Goal: Transaction & Acquisition: Book appointment/travel/reservation

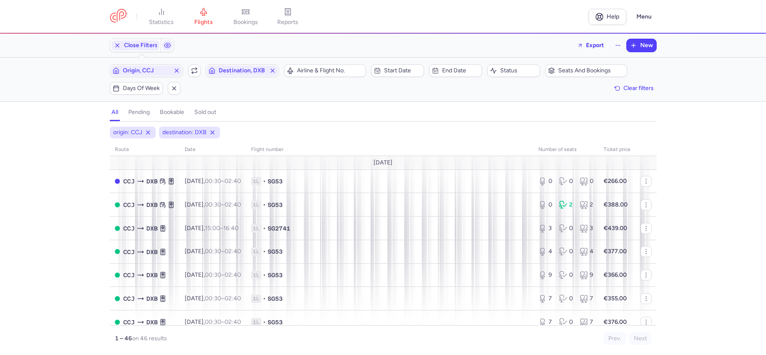
click at [155, 72] on span "Origin, CCJ" at bounding box center [146, 70] width 47 height 7
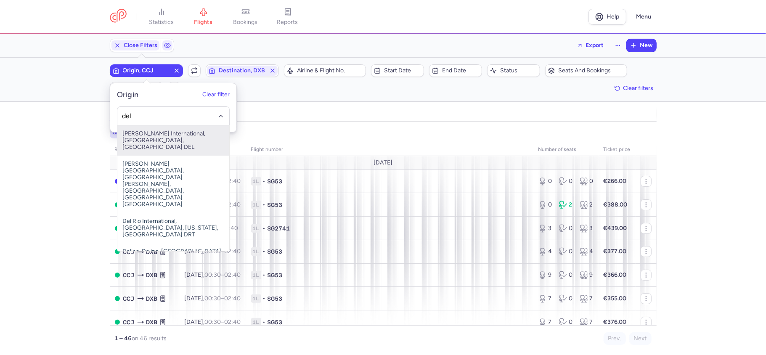
click at [186, 137] on span "Indira Gandhi International, New Delhi, India DEL" at bounding box center [173, 140] width 112 height 30
type input "del"
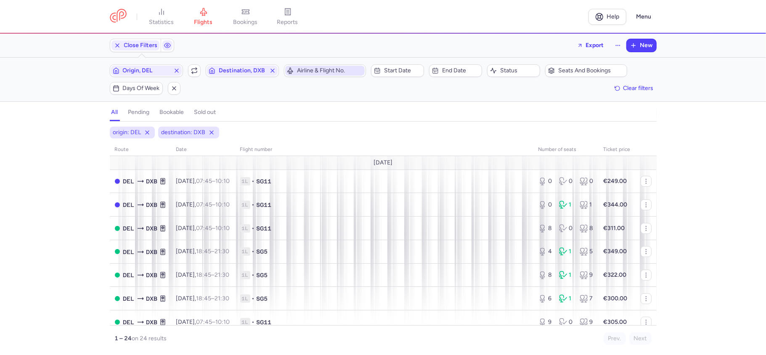
click at [325, 72] on span "Airline & Flight No." at bounding box center [330, 70] width 66 height 7
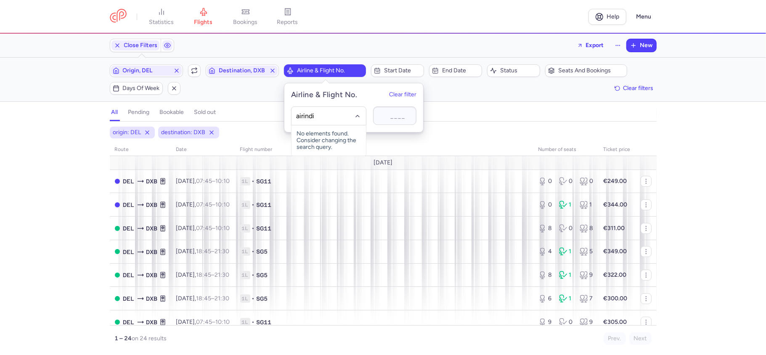
type input "airindia"
click at [328, 130] on div "Air India (AI)" at bounding box center [329, 134] width 64 height 8
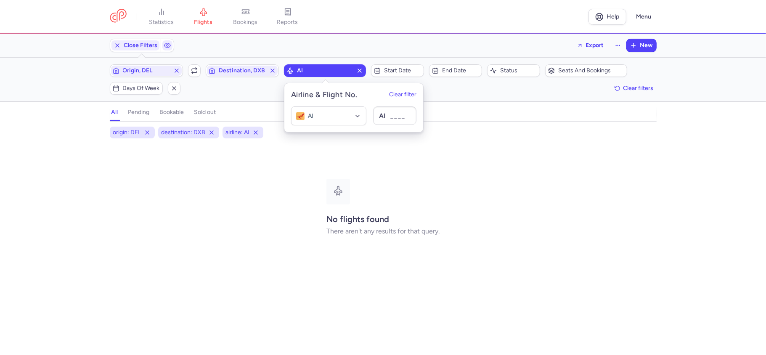
drag, startPoint x: 257, startPoint y: 133, endPoint x: 250, endPoint y: 143, distance: 12.3
click at [257, 133] on icon at bounding box center [255, 132] width 7 height 7
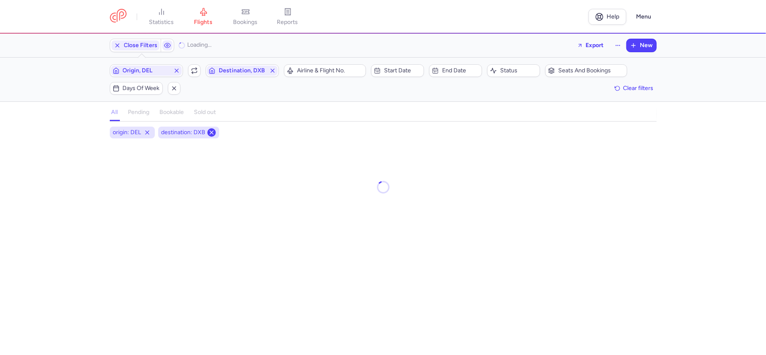
click at [210, 134] on line at bounding box center [211, 132] width 3 height 3
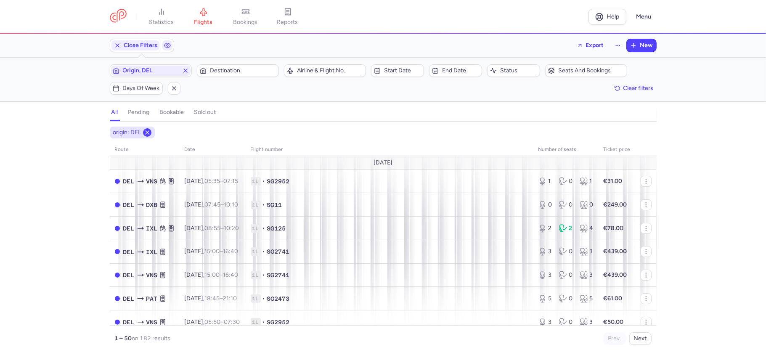
click at [147, 134] on line at bounding box center [147, 132] width 3 height 3
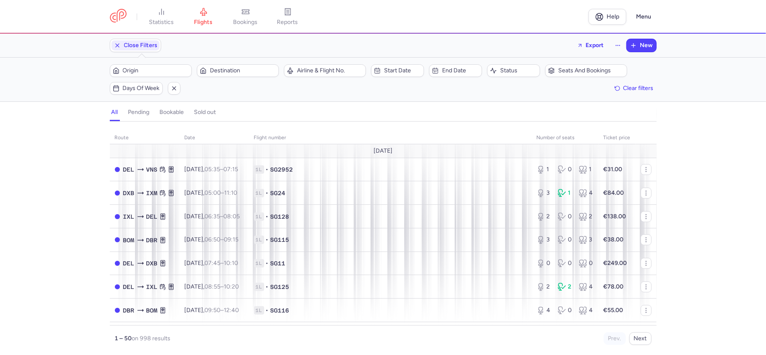
click at [169, 112] on h4 "bookable" at bounding box center [172, 113] width 24 height 8
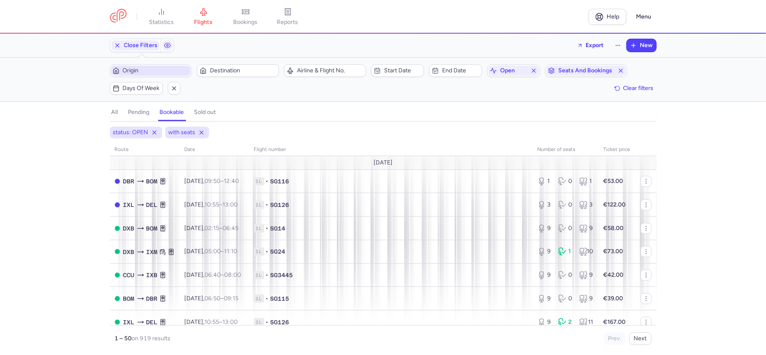
click at [164, 67] on span "Origin" at bounding box center [151, 71] width 80 height 10
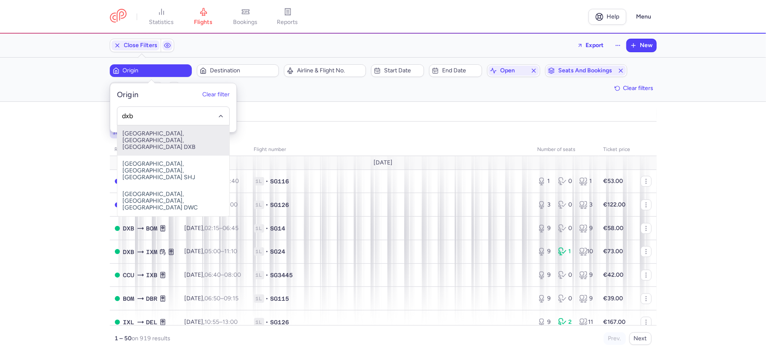
click at [168, 138] on span "Dubai, Dubai, United Arab Emirates DXB" at bounding box center [173, 140] width 112 height 30
type input "dxb"
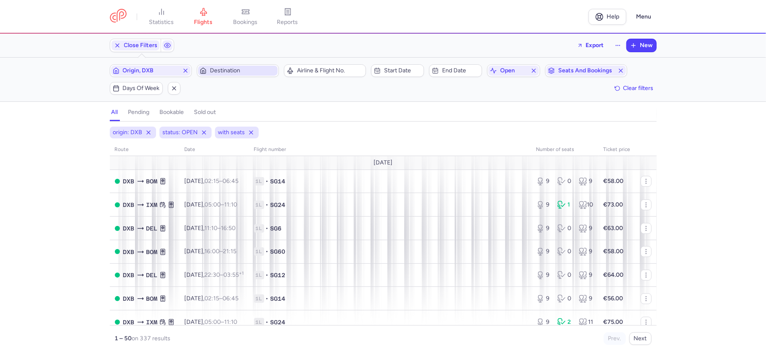
click at [235, 66] on button "Destination" at bounding box center [238, 70] width 82 height 13
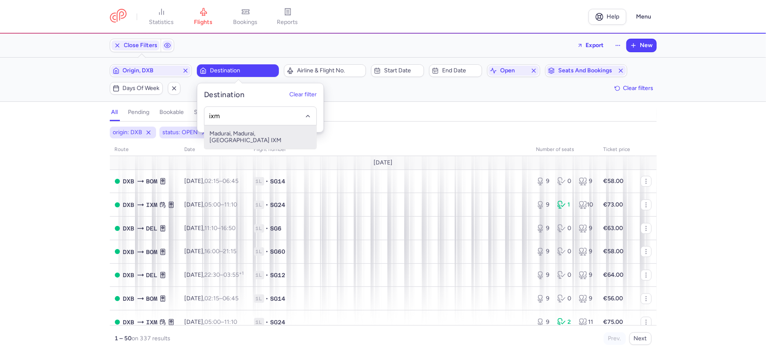
click at [255, 134] on span "Madurai, Madurai, [GEOGRAPHIC_DATA] IXM" at bounding box center [260, 137] width 112 height 24
type input "ixm"
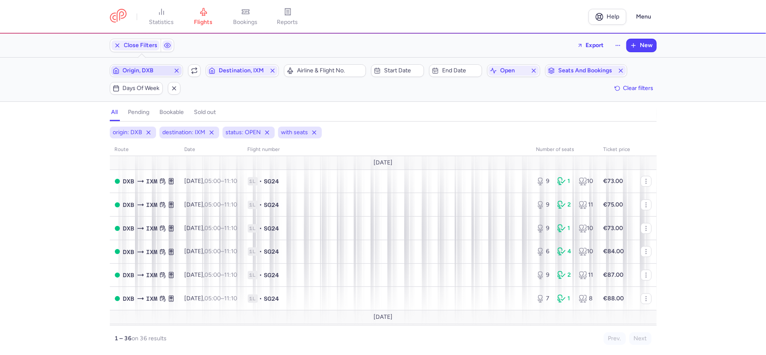
click at [154, 72] on span "Origin, DXB" at bounding box center [146, 70] width 47 height 7
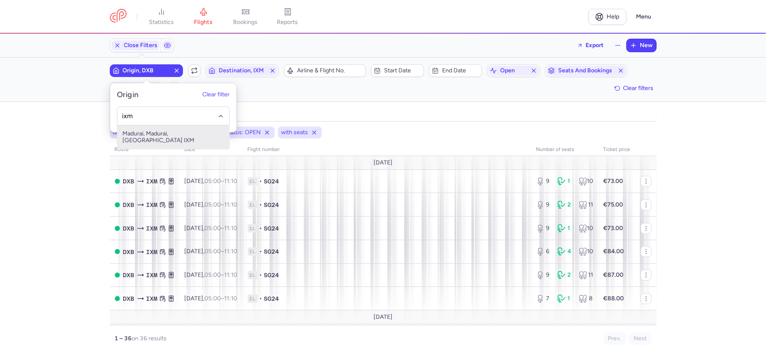
click at [188, 132] on span "Madurai, Madurai, [GEOGRAPHIC_DATA] IXM" at bounding box center [173, 137] width 112 height 24
type input "ixm"
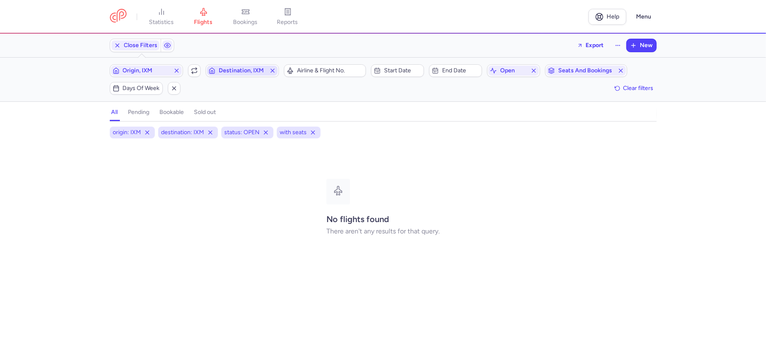
click at [241, 77] on button "Destination, IXM" at bounding box center [242, 70] width 73 height 13
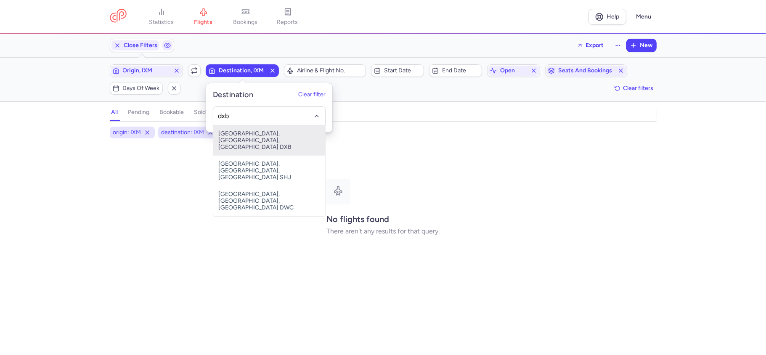
click at [261, 141] on span "Dubai, Dubai, United Arab Emirates DXB" at bounding box center [269, 140] width 112 height 30
type input "dxb"
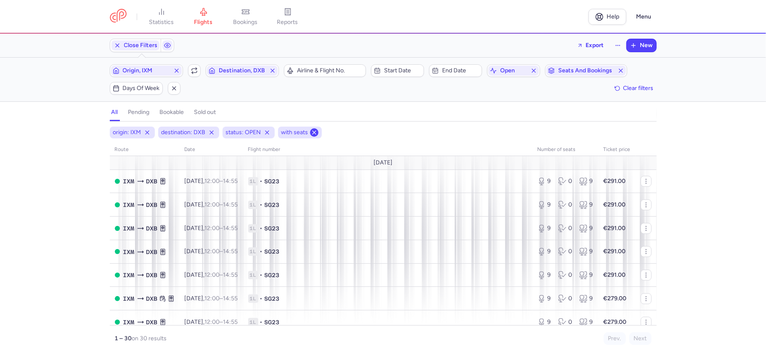
click at [311, 135] on icon at bounding box center [314, 132] width 7 height 7
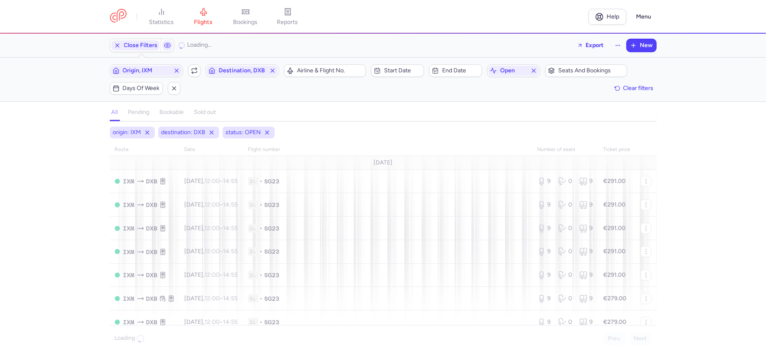
click at [266, 134] on line at bounding box center [266, 132] width 3 height 3
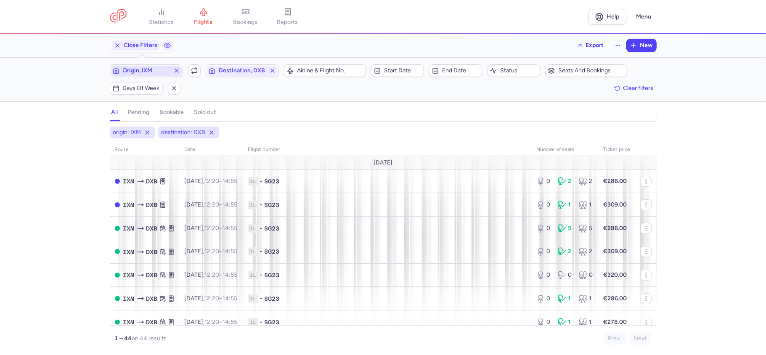
click at [151, 68] on span "Origin, IXM" at bounding box center [146, 70] width 47 height 7
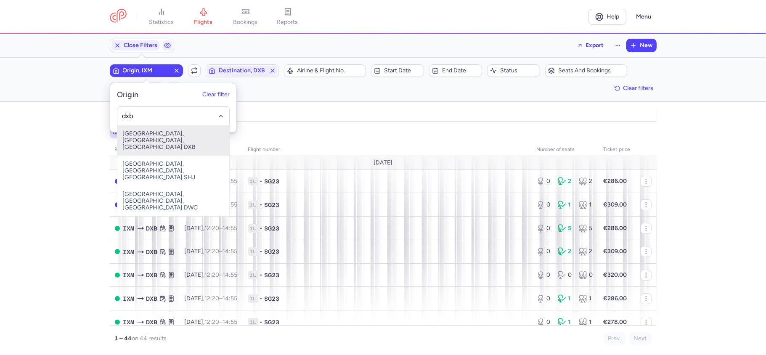
click at [173, 133] on span "Dubai, Dubai, United Arab Emirates DXB" at bounding box center [173, 140] width 112 height 30
type input "dxb"
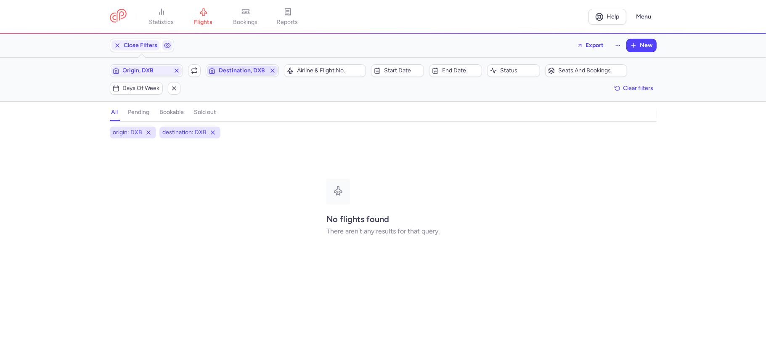
click at [253, 72] on span "Destination, DXB" at bounding box center [242, 70] width 47 height 7
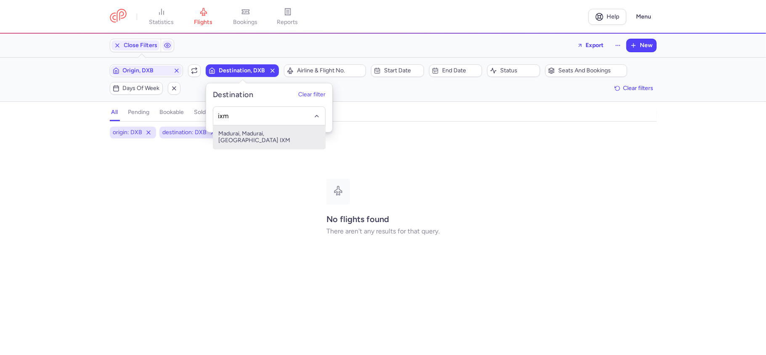
click at [275, 134] on span "Madurai, Madurai, [GEOGRAPHIC_DATA] IXM" at bounding box center [269, 137] width 112 height 24
type input "ixm"
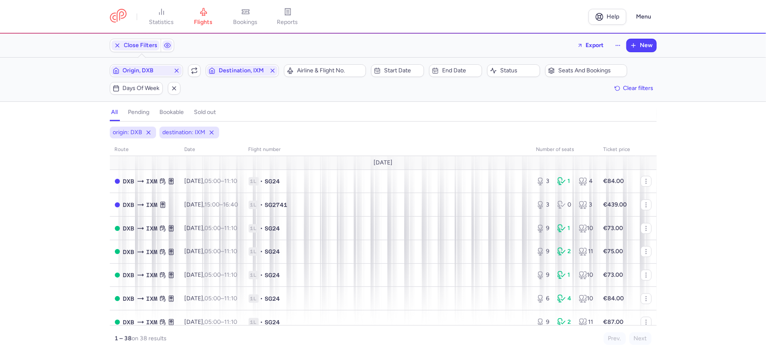
click at [143, 63] on div "Origin, DXB Include return Destination, IXM" at bounding box center [194, 71] width 174 height 18
click at [146, 75] on span "Origin, DXB" at bounding box center [146, 71] width 71 height 10
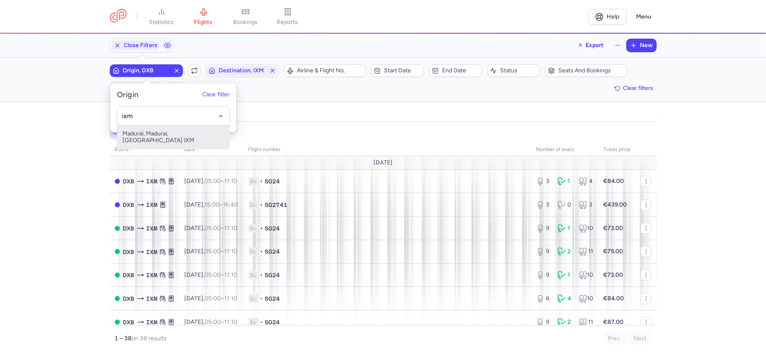
click at [178, 130] on span "Madurai, Madurai, [GEOGRAPHIC_DATA] IXM" at bounding box center [173, 137] width 112 height 24
type input "ixm"
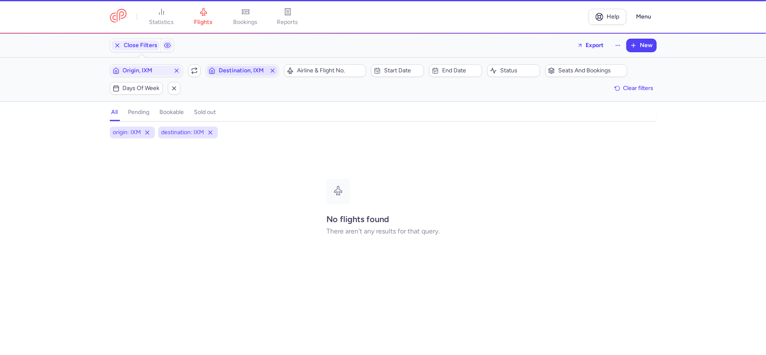
click at [251, 66] on span "Destination, IXM" at bounding box center [242, 71] width 71 height 10
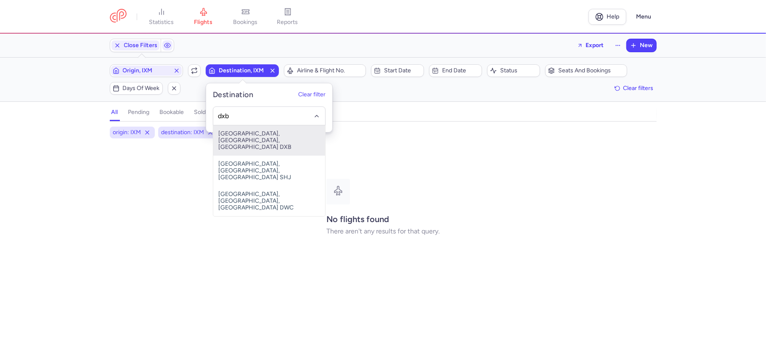
click at [259, 134] on span "Dubai, Dubai, United Arab Emirates DXB" at bounding box center [269, 140] width 112 height 30
type input "dxb"
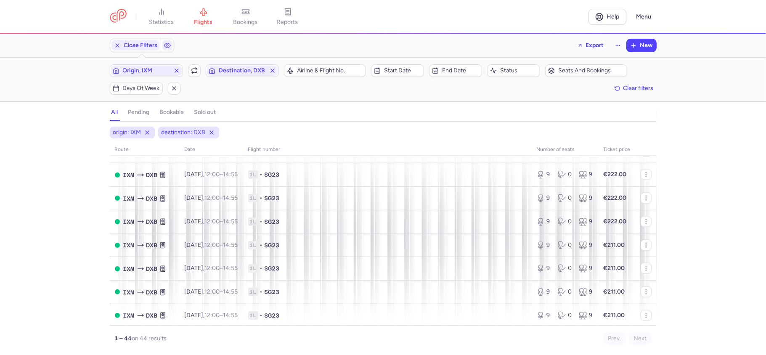
scroll to position [889, 0]
click at [163, 68] on span "Origin, IXM" at bounding box center [146, 70] width 47 height 7
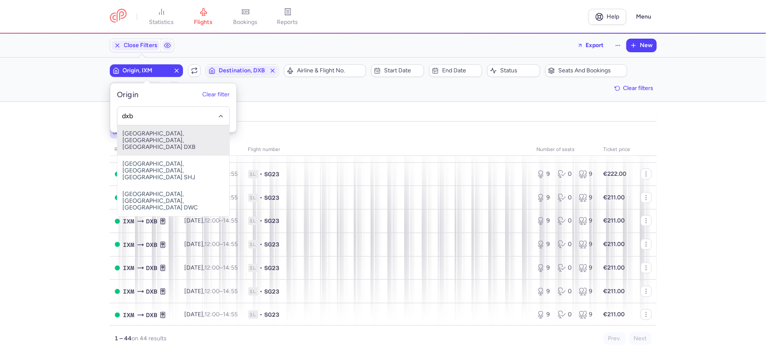
click at [164, 133] on span "Dubai, Dubai, United Arab Emirates DXB" at bounding box center [173, 140] width 112 height 30
type input "dxb"
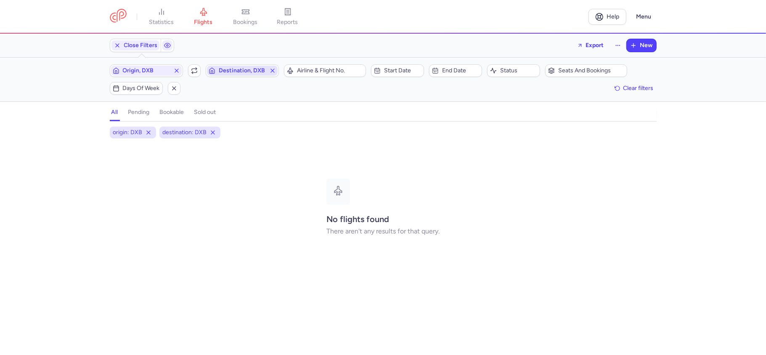
click at [246, 69] on span "Destination, DXB" at bounding box center [242, 70] width 47 height 7
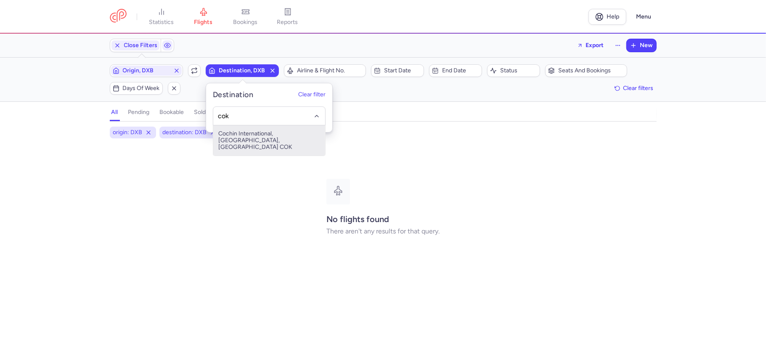
click at [258, 140] on span "Cochin International, Cochin, India COK" at bounding box center [269, 140] width 112 height 30
type input "cok"
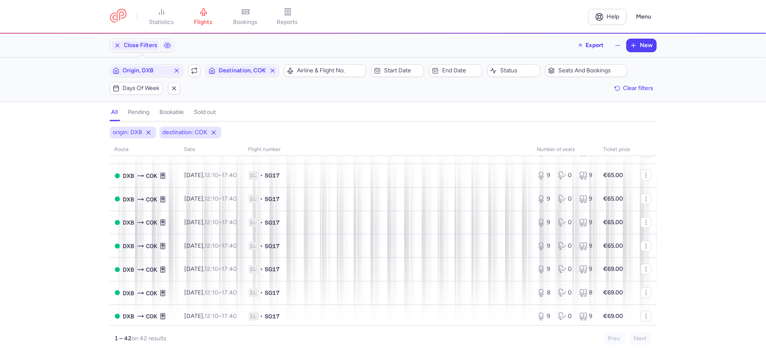
scroll to position [617, 0]
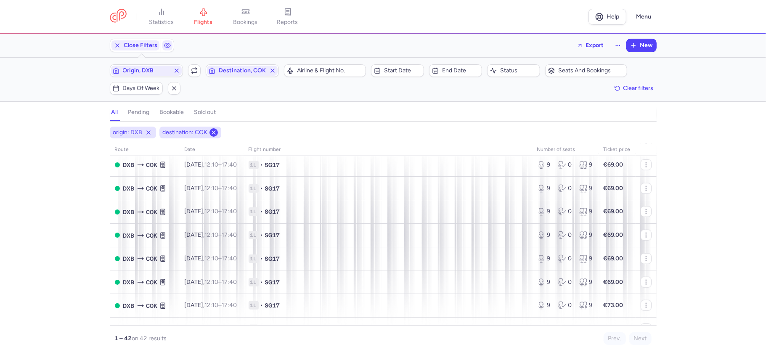
click at [211, 133] on icon at bounding box center [213, 132] width 7 height 7
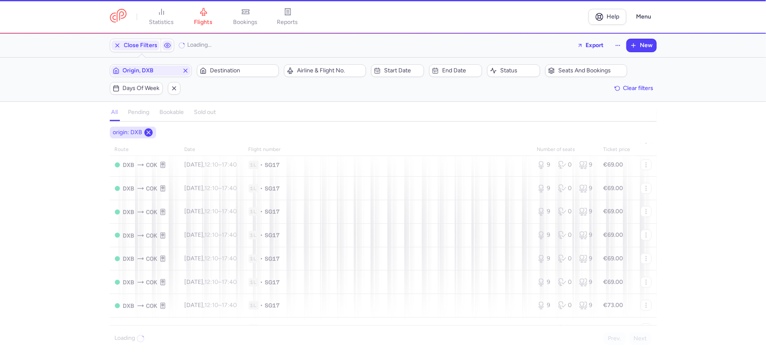
click at [149, 132] on icon at bounding box center [148, 132] width 7 height 7
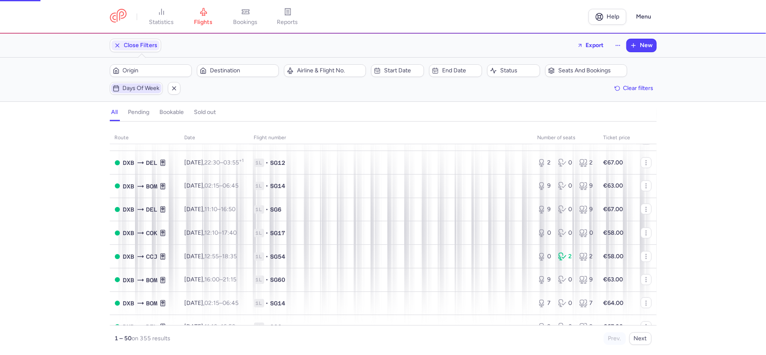
scroll to position [626, 0]
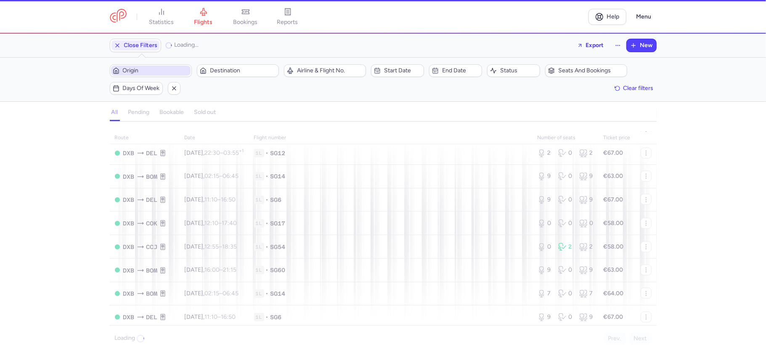
click at [157, 69] on span "Origin" at bounding box center [156, 70] width 66 height 7
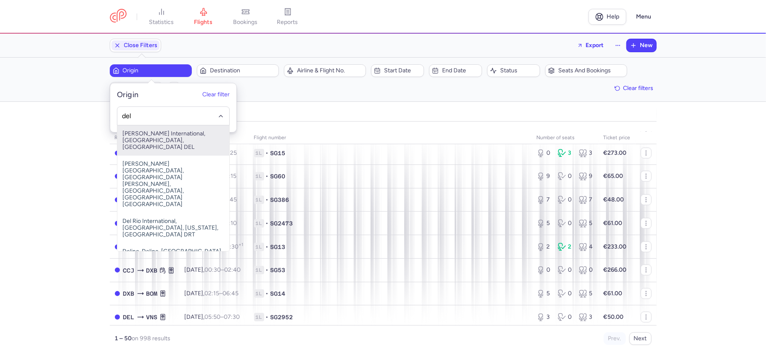
click at [180, 132] on span "Indira Gandhi International, New Delhi, India DEL" at bounding box center [173, 140] width 112 height 30
type input "del"
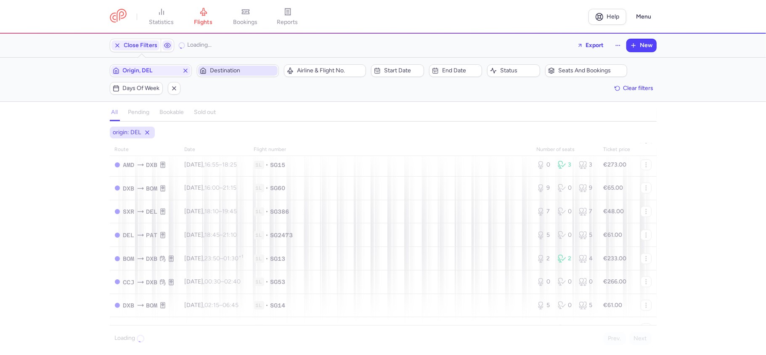
click at [245, 68] on span "Destination" at bounding box center [243, 70] width 66 height 7
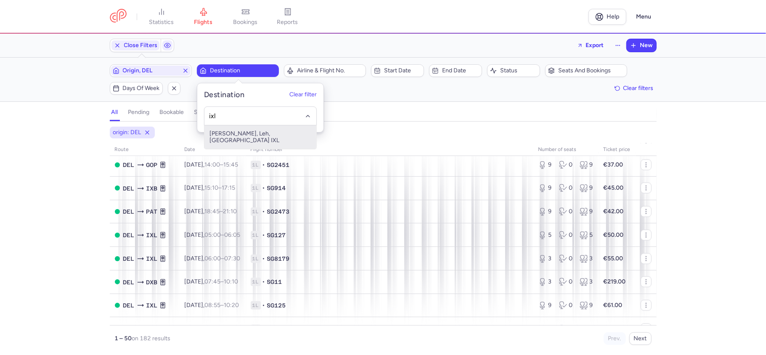
click at [250, 136] on span "[PERSON_NAME], Leh, [GEOGRAPHIC_DATA] IXL" at bounding box center [260, 137] width 112 height 24
type input "ixl"
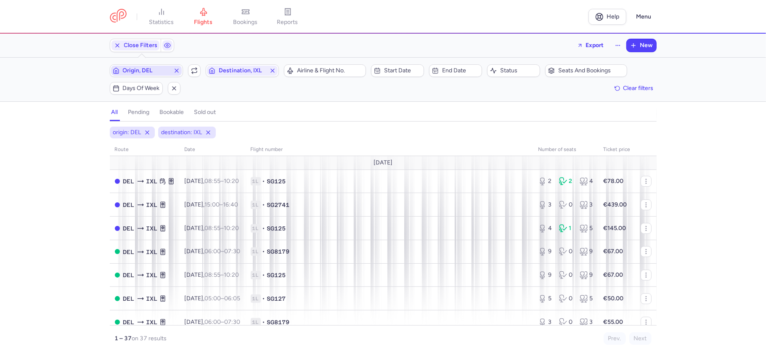
click at [154, 72] on span "Origin, DEL" at bounding box center [146, 70] width 47 height 7
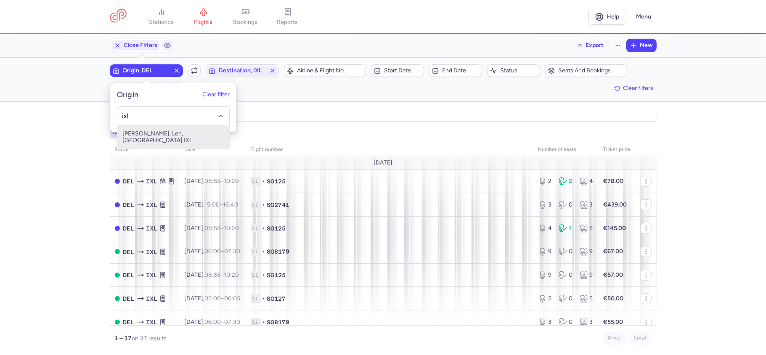
click at [174, 135] on span "[PERSON_NAME], Leh, [GEOGRAPHIC_DATA] IXL" at bounding box center [173, 137] width 112 height 24
type input "ixl"
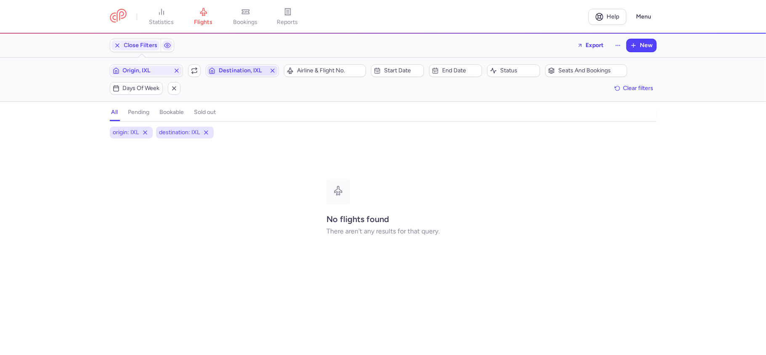
click at [241, 76] on span "Destination, IXL" at bounding box center [242, 71] width 71 height 10
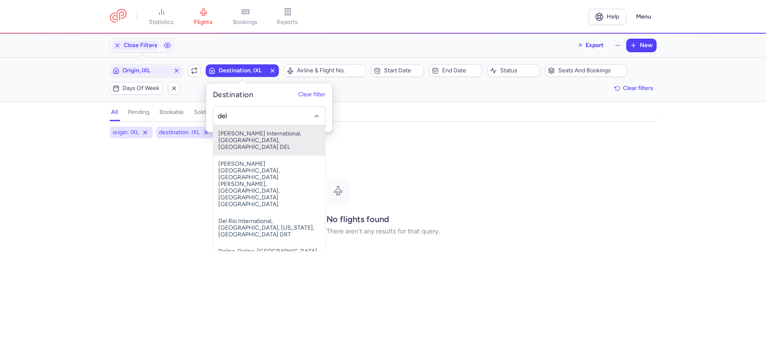
click at [253, 133] on span "Indira Gandhi International, New Delhi, India DEL" at bounding box center [269, 140] width 112 height 30
type input "del"
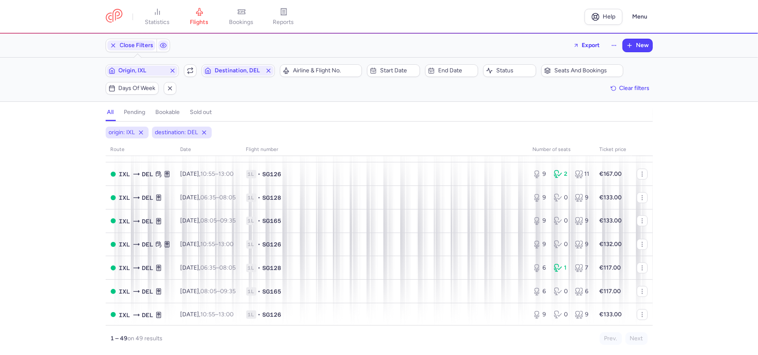
scroll to position [150, 0]
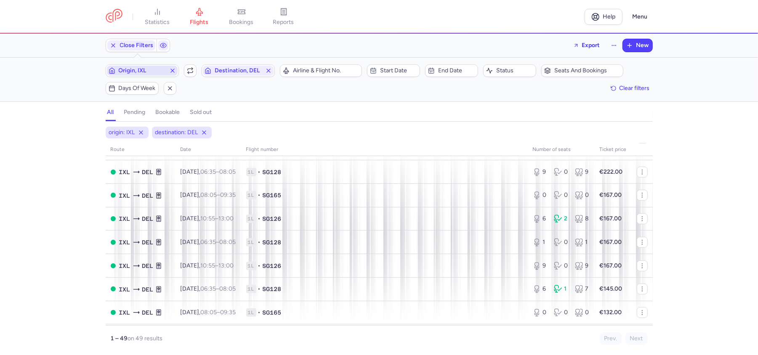
click at [157, 73] on span "Origin, IXL" at bounding box center [142, 70] width 47 height 7
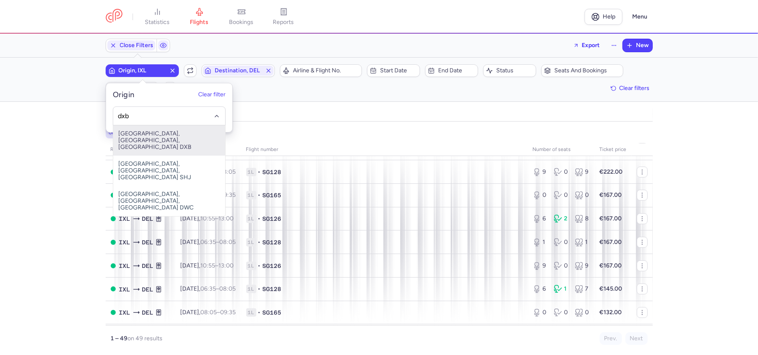
click at [164, 135] on span "Dubai, Dubai, United Arab Emirates DXB" at bounding box center [169, 140] width 112 height 30
type input "dxb"
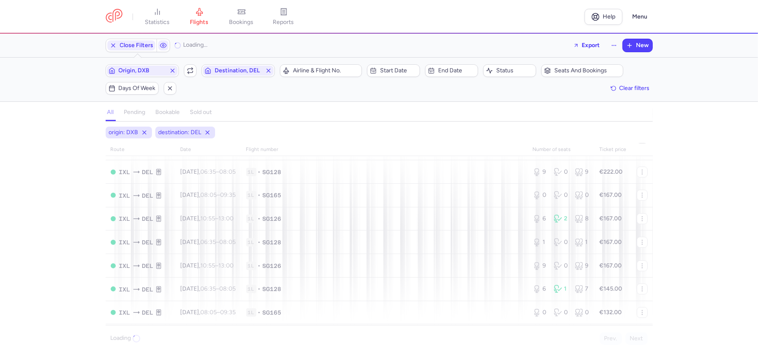
click at [236, 78] on div "Origin, DXB Include return Destination, DEL" at bounding box center [190, 71] width 174 height 18
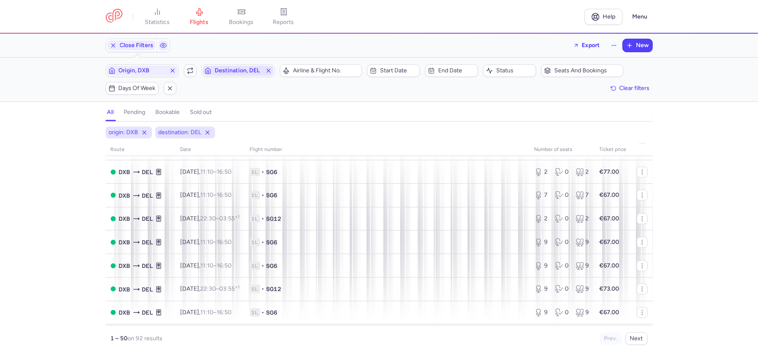
click at [247, 71] on span "Destination, DEL" at bounding box center [238, 70] width 47 height 7
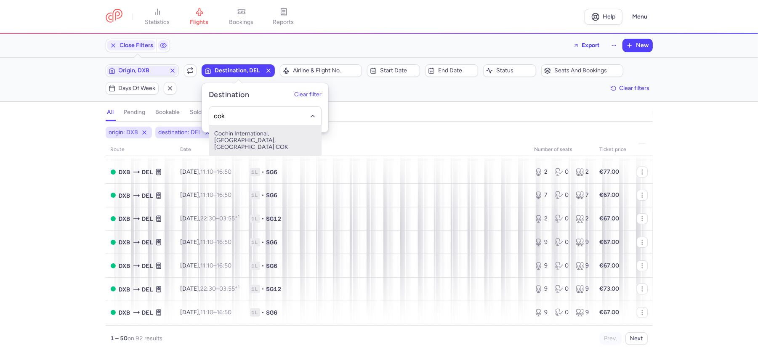
click at [267, 135] on span "Cochin International, Cochin, India COK" at bounding box center [265, 140] width 112 height 30
type input "cok"
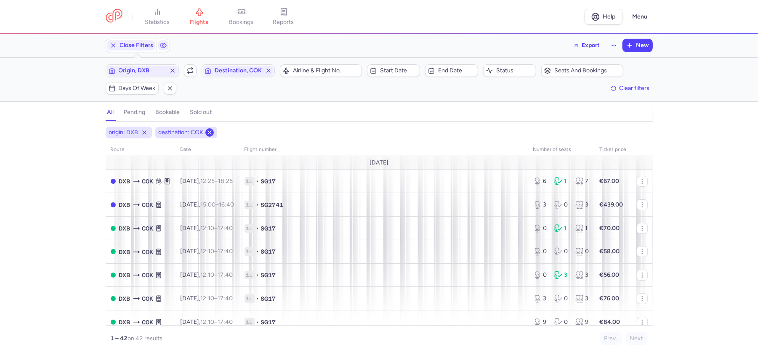
click at [209, 133] on line at bounding box center [209, 132] width 3 height 3
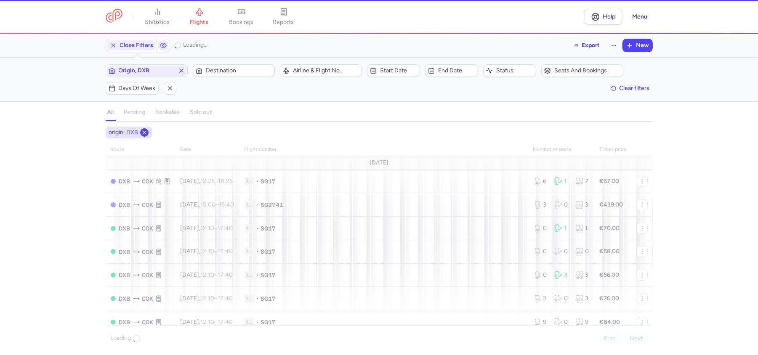
click at [146, 134] on icon at bounding box center [144, 132] width 7 height 7
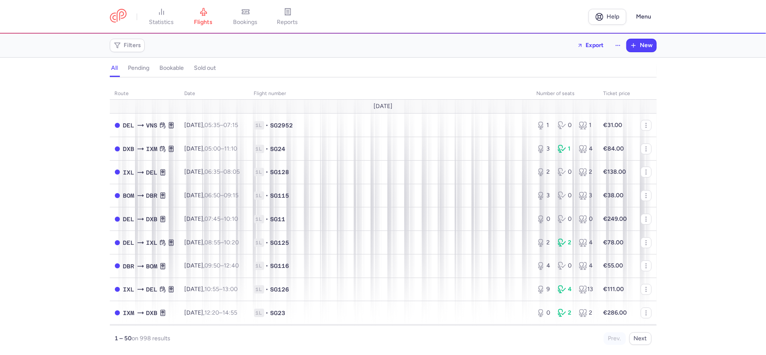
click at [181, 73] on button "bookable" at bounding box center [172, 68] width 28 height 11
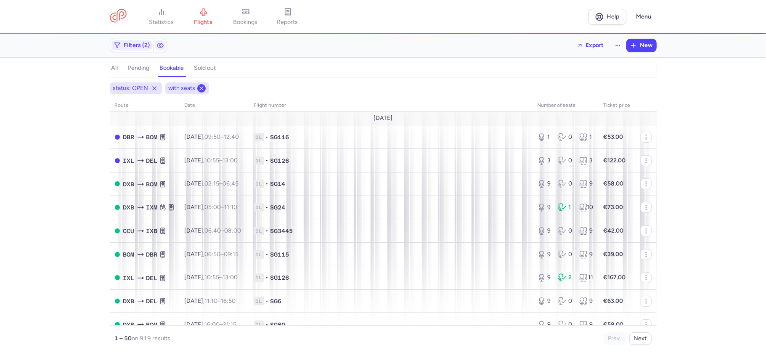
click at [202, 88] on icon at bounding box center [201, 88] width 7 height 7
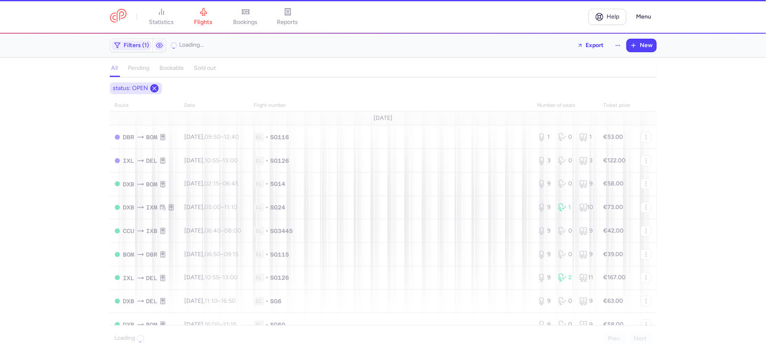
click at [157, 86] on icon at bounding box center [154, 88] width 7 height 7
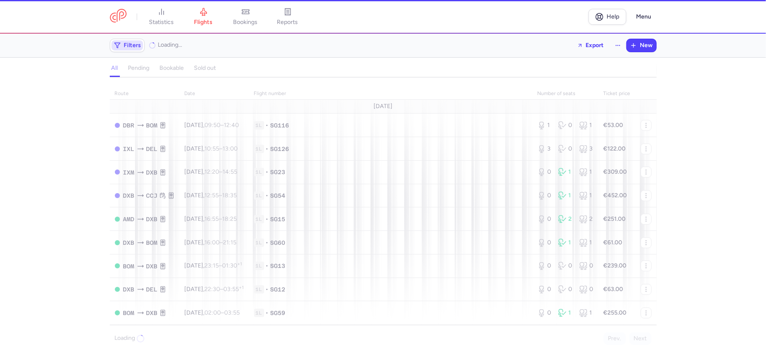
click at [130, 41] on span "Filters" at bounding box center [127, 45] width 32 height 10
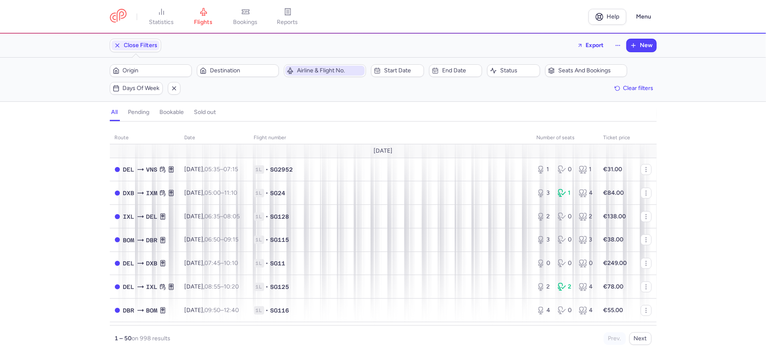
click at [336, 71] on span "Airline & Flight No." at bounding box center [330, 70] width 66 height 7
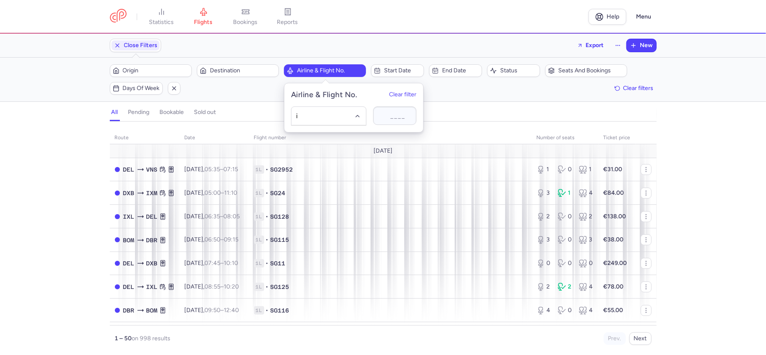
type input "ix"
click at [344, 133] on span "Air India Express" at bounding box center [329, 134] width 42 height 7
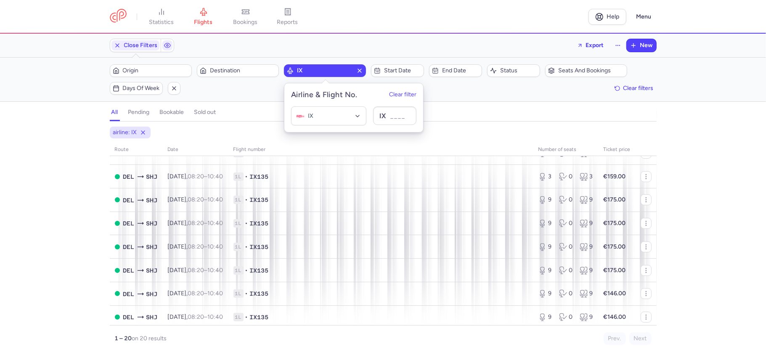
scroll to position [145, 0]
click at [257, 99] on div "Filters (1) – 20 results Origin Destination IX Start date End date Status Seats…" at bounding box center [383, 80] width 766 height 44
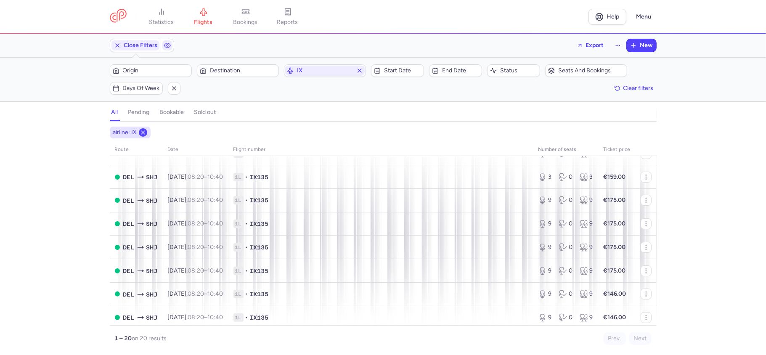
click at [141, 133] on icon at bounding box center [143, 132] width 7 height 7
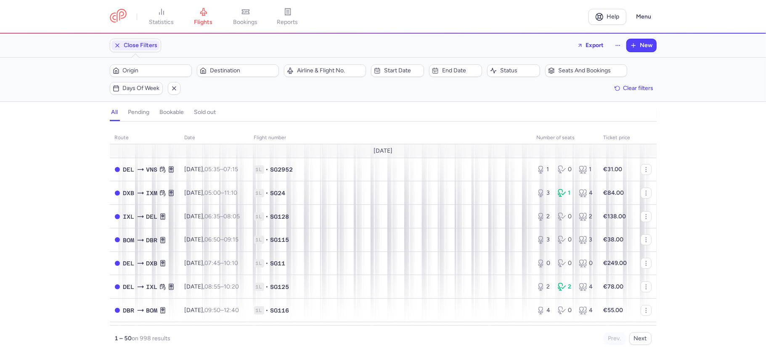
click at [168, 115] on h4 "bookable" at bounding box center [172, 113] width 24 height 8
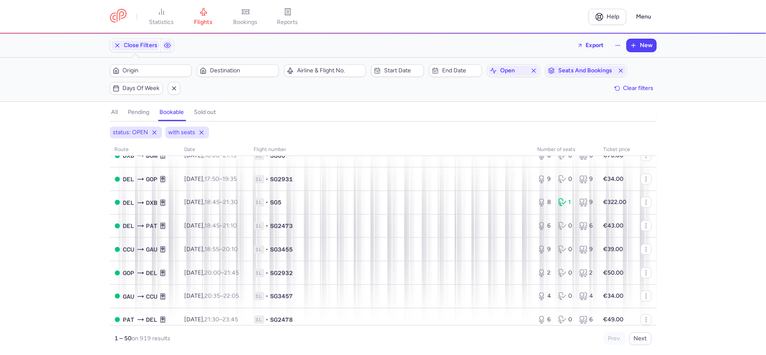
scroll to position [767, 0]
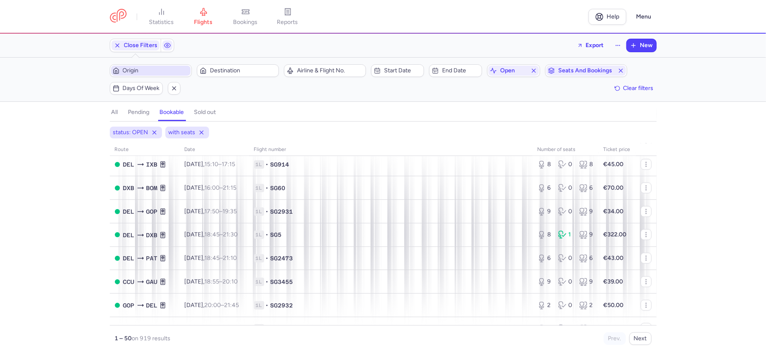
click at [163, 74] on span "Origin" at bounding box center [156, 70] width 66 height 7
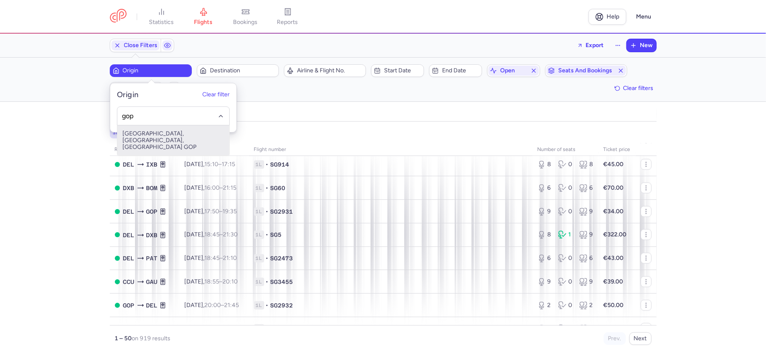
click at [198, 134] on span "[GEOGRAPHIC_DATA], [GEOGRAPHIC_DATA], [GEOGRAPHIC_DATA] GOP" at bounding box center [173, 140] width 112 height 30
type input "gop"
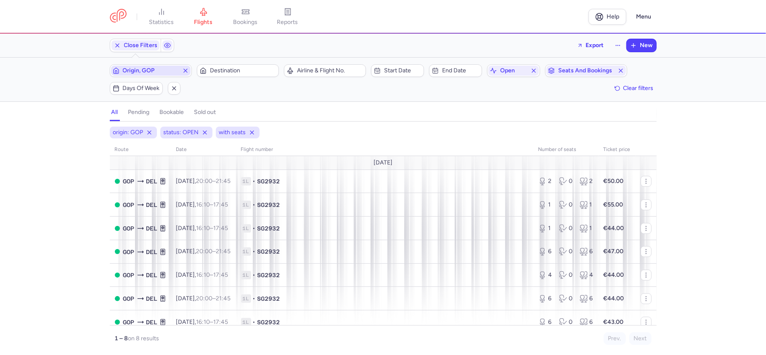
click at [159, 67] on span "Origin, GOP" at bounding box center [151, 71] width 80 height 10
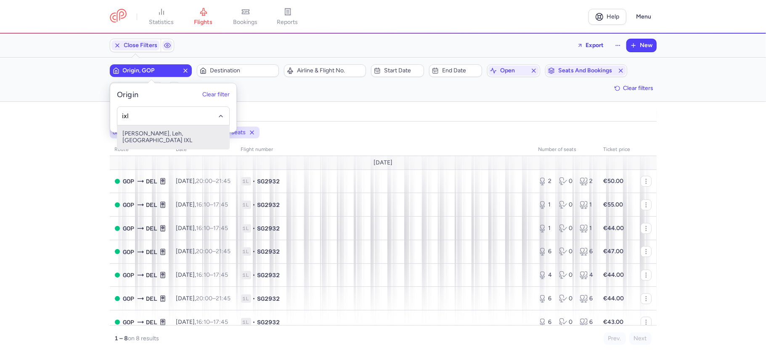
click at [196, 135] on span "[PERSON_NAME], Leh, [GEOGRAPHIC_DATA] IXL" at bounding box center [173, 137] width 112 height 24
type input "ixl"
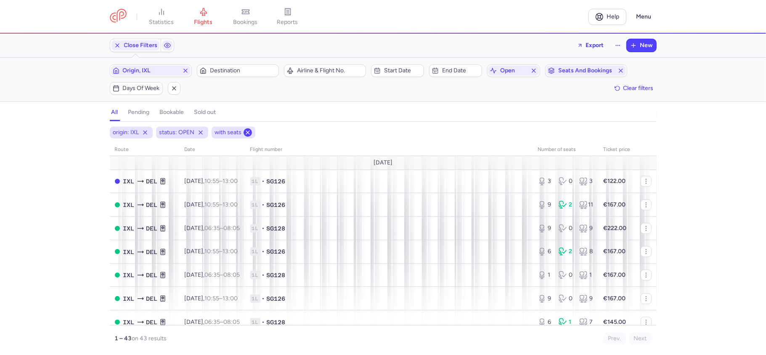
click at [248, 135] on icon at bounding box center [247, 132] width 7 height 7
click at [201, 133] on icon at bounding box center [200, 132] width 7 height 7
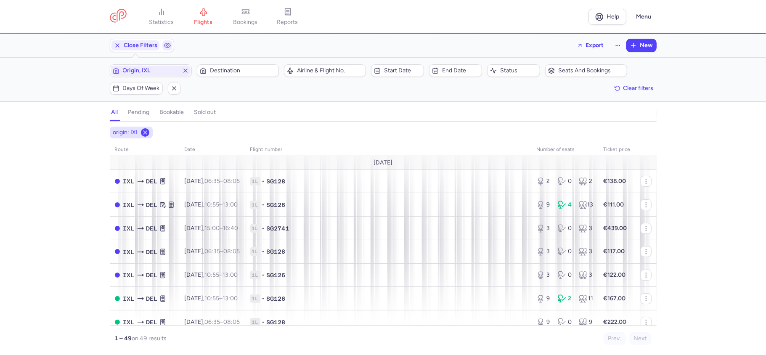
click at [144, 135] on icon at bounding box center [145, 132] width 7 height 7
